Goal: Task Accomplishment & Management: Use online tool/utility

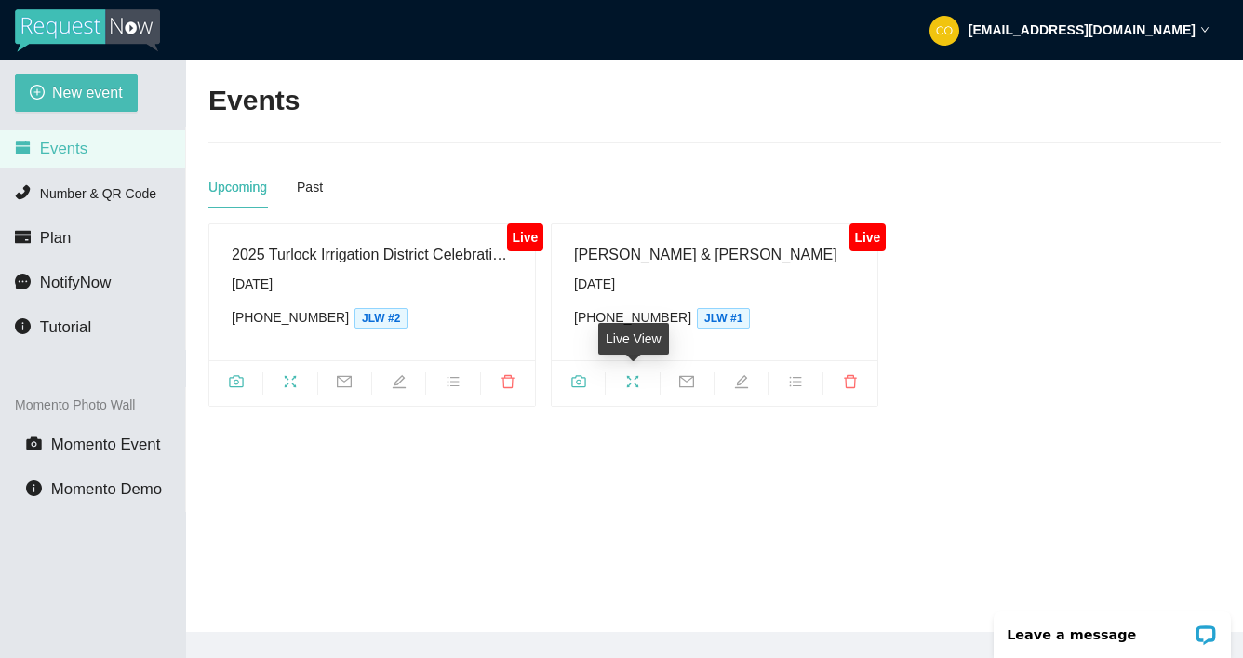
click at [626, 379] on icon "fullscreen" at bounding box center [632, 381] width 15 height 15
click at [581, 381] on icon "camera" at bounding box center [578, 381] width 15 height 15
click at [238, 382] on icon "camera" at bounding box center [236, 381] width 15 height 15
